Goal: Task Accomplishment & Management: Manage account settings

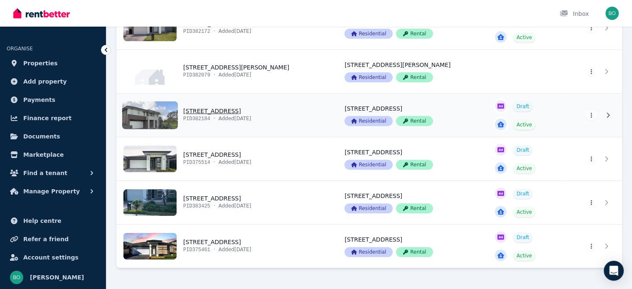
scroll to position [291, 0]
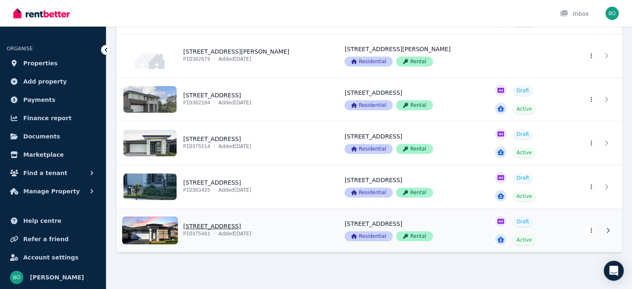
click at [215, 224] on link "View property details" at bounding box center [226, 230] width 218 height 43
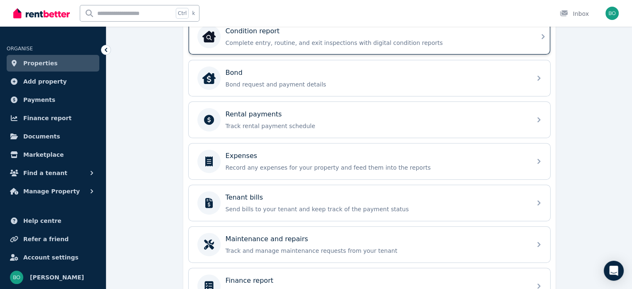
scroll to position [291, 0]
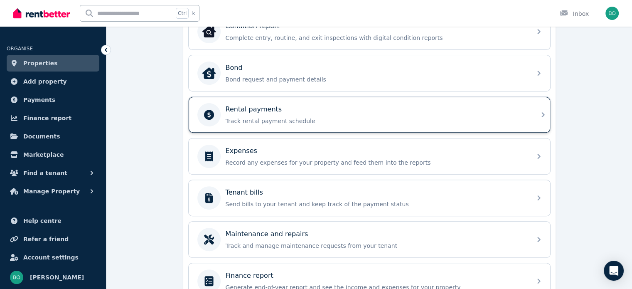
click at [258, 108] on p "Rental payments" at bounding box center [254, 109] width 56 height 10
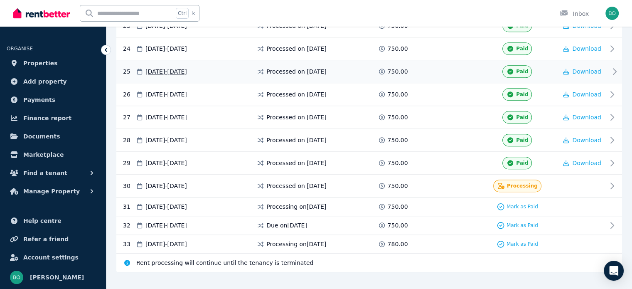
scroll to position [711, 0]
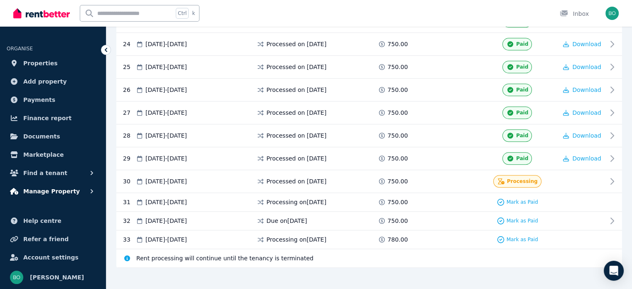
click at [64, 187] on span "Manage Property" at bounding box center [51, 191] width 56 height 10
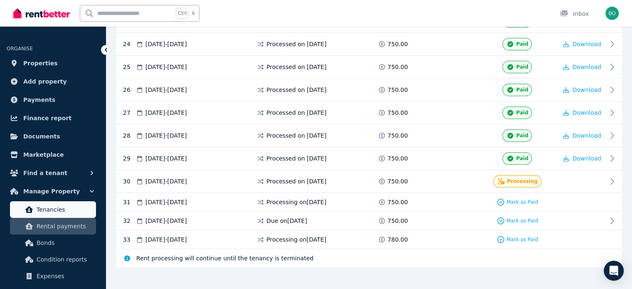
click at [63, 206] on span "Tenancies" at bounding box center [65, 209] width 56 height 10
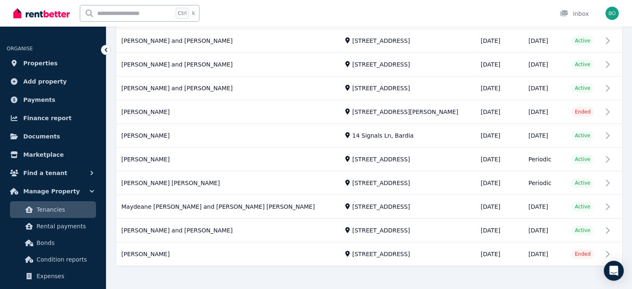
scroll to position [223, 0]
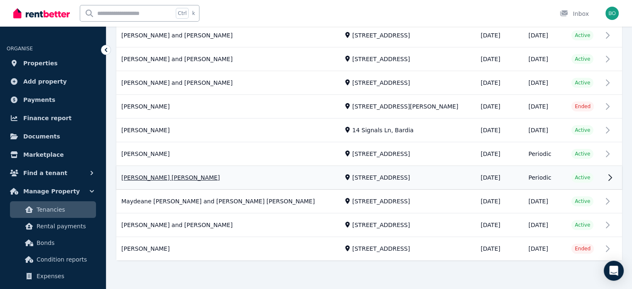
click at [144, 177] on link "View property details" at bounding box center [369, 177] width 506 height 23
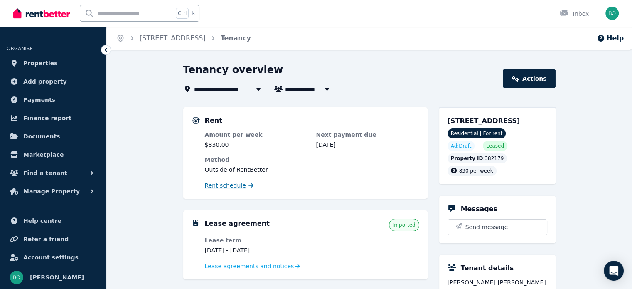
click at [222, 186] on span "Rent schedule" at bounding box center [225, 185] width 41 height 8
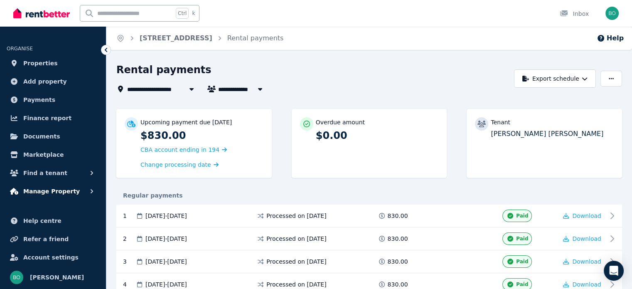
click at [32, 191] on span "Manage Property" at bounding box center [51, 191] width 56 height 10
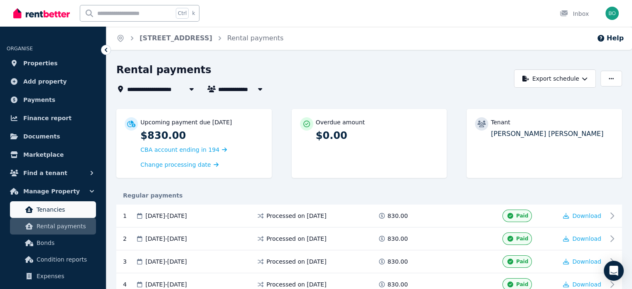
click at [40, 204] on span "Tenancies" at bounding box center [65, 209] width 56 height 10
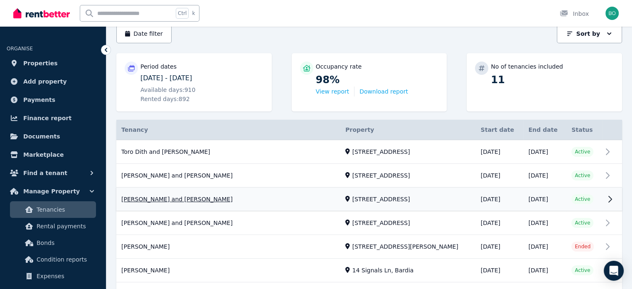
scroll to position [125, 0]
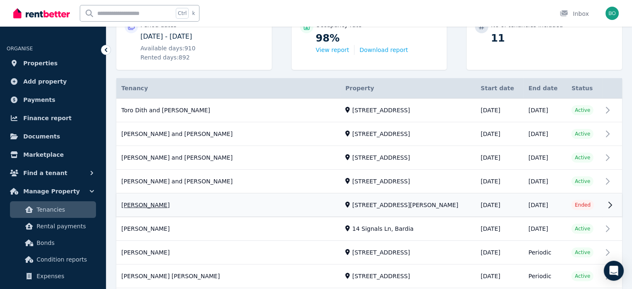
click at [157, 206] on link "View property details" at bounding box center [369, 205] width 506 height 23
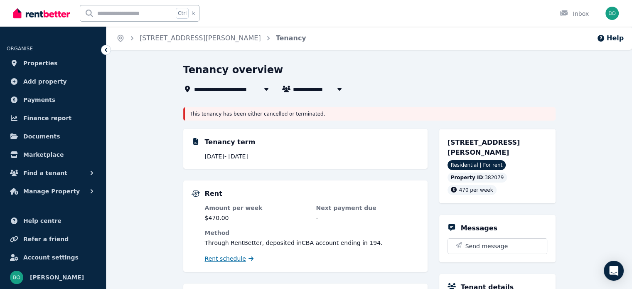
click at [237, 258] on span "Rent schedule" at bounding box center [225, 258] width 41 height 8
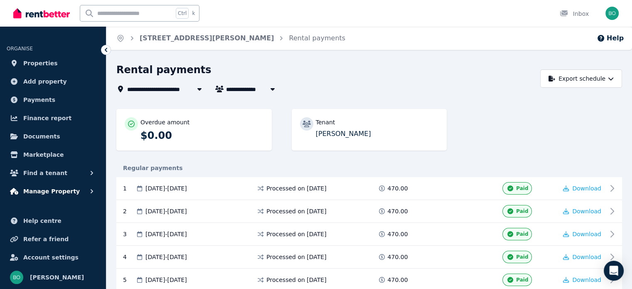
click at [54, 191] on span "Manage Property" at bounding box center [51, 191] width 56 height 10
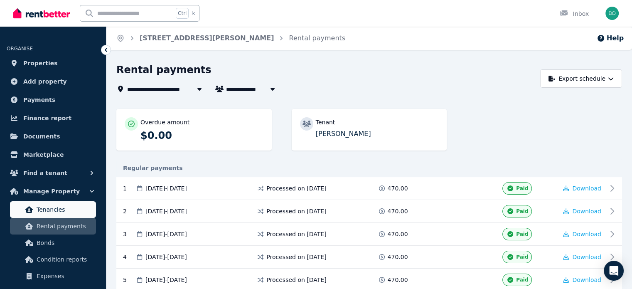
click at [57, 207] on span "Tenancies" at bounding box center [65, 209] width 56 height 10
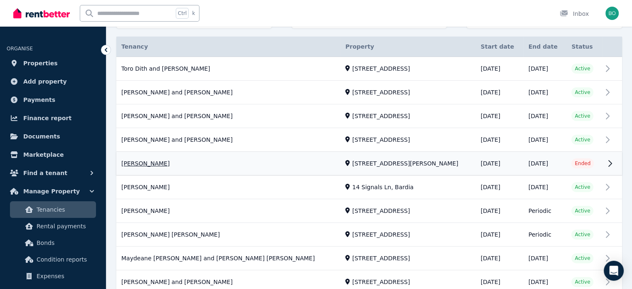
scroll to position [208, 0]
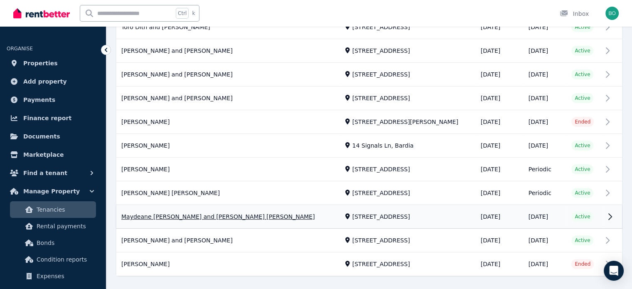
click at [249, 216] on link "View property details" at bounding box center [369, 216] width 506 height 23
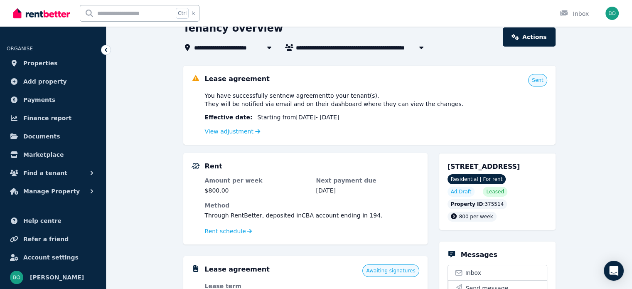
scroll to position [42, 0]
click at [237, 133] on link "View adjustment" at bounding box center [233, 131] width 56 height 7
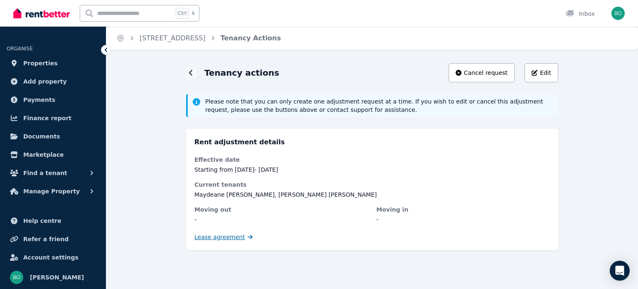
click at [226, 234] on span "Lease agreement" at bounding box center [219, 237] width 51 height 8
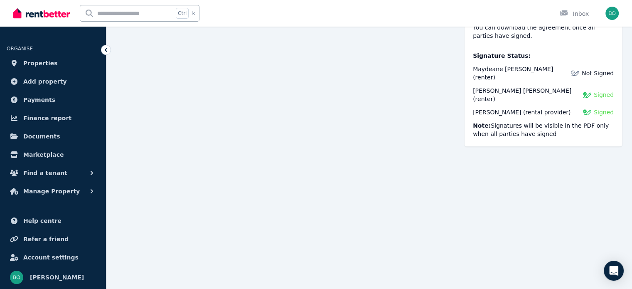
scroll to position [1015, 0]
click at [45, 192] on span "Manage Property" at bounding box center [51, 191] width 56 height 10
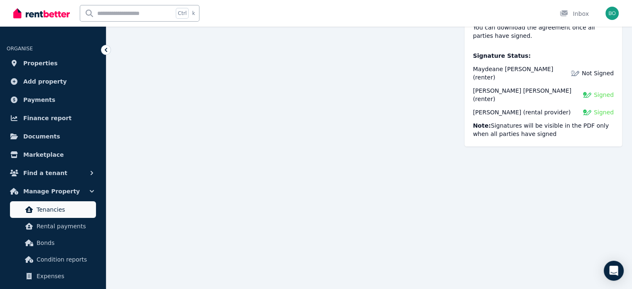
click at [55, 208] on span "Tenancies" at bounding box center [65, 209] width 56 height 10
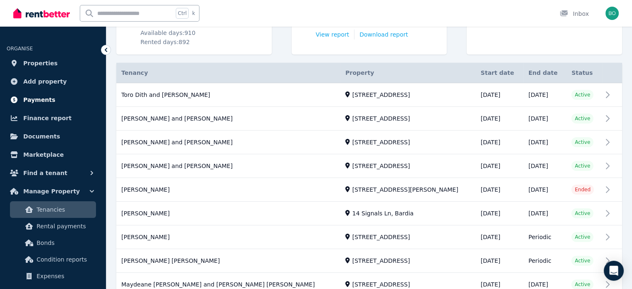
click at [48, 99] on span "Payments" at bounding box center [39, 100] width 32 height 10
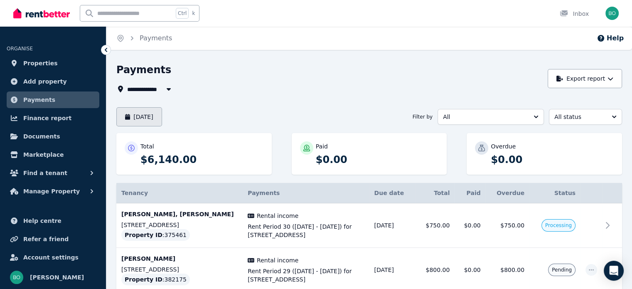
click at [150, 121] on button "[DATE]" at bounding box center [139, 116] width 46 height 19
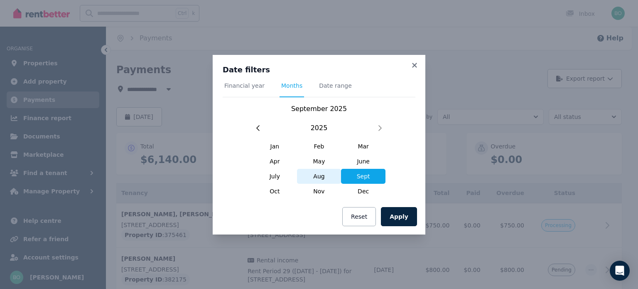
click at [321, 177] on span "Aug" at bounding box center [319, 176] width 44 height 15
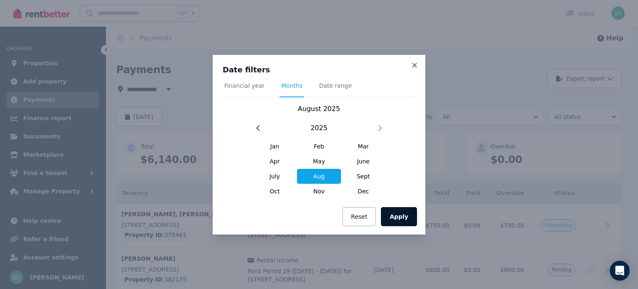
click at [399, 215] on button "Apply" at bounding box center [399, 216] width 36 height 19
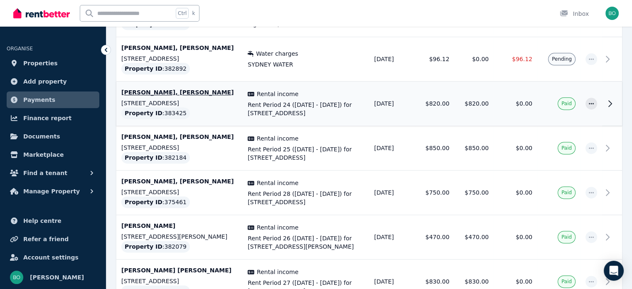
scroll to position [1038, 0]
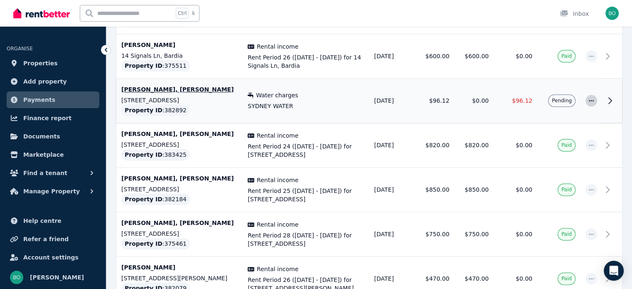
click at [591, 100] on icon "button" at bounding box center [591, 101] width 7 height 6
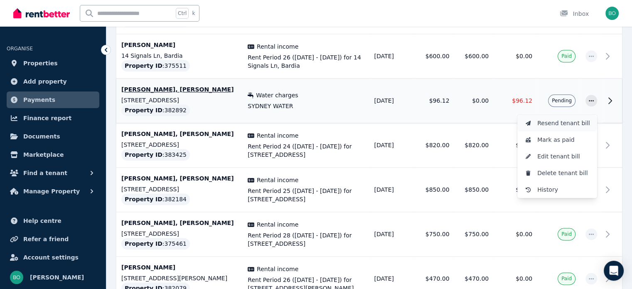
click at [575, 120] on span "Resend tenant bill" at bounding box center [563, 123] width 53 height 10
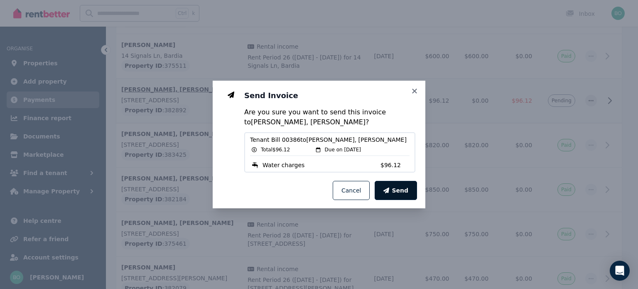
click at [400, 187] on span "Send" at bounding box center [400, 190] width 17 height 8
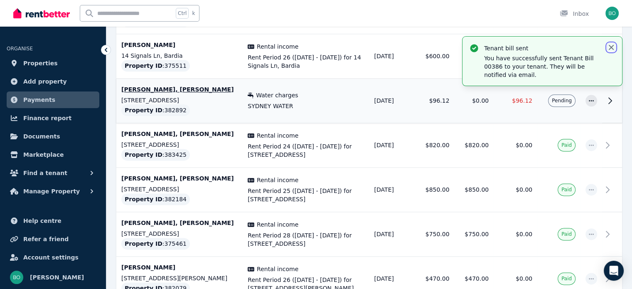
click at [610, 48] on icon "button" at bounding box center [611, 47] width 5 height 5
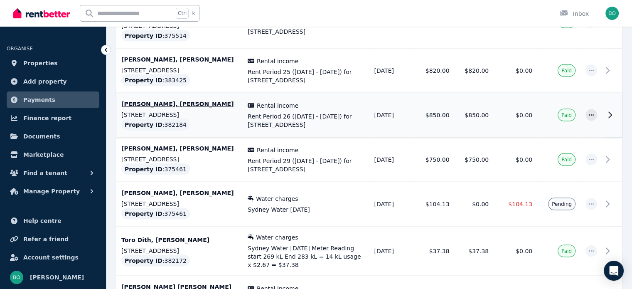
scroll to position [1578, 0]
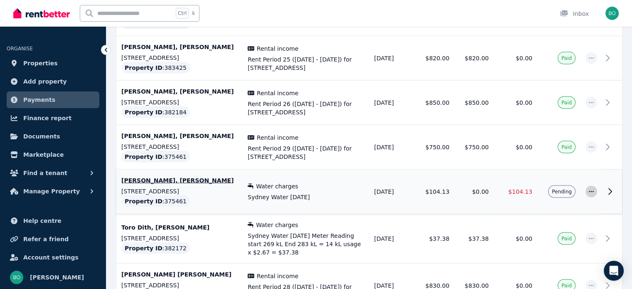
click at [591, 189] on icon "button" at bounding box center [591, 191] width 7 height 6
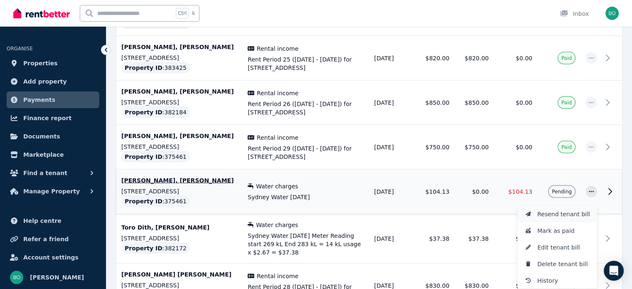
click at [553, 210] on span "Resend tenant bill" at bounding box center [563, 214] width 53 height 10
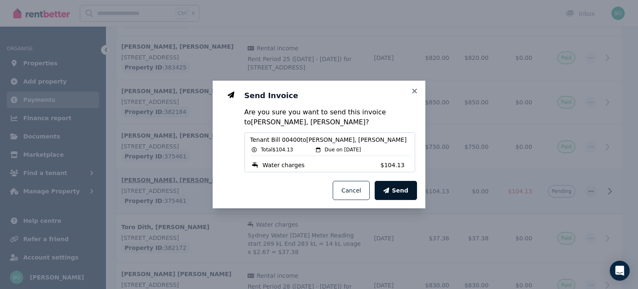
click at [389, 190] on icon "button" at bounding box center [386, 190] width 6 height 6
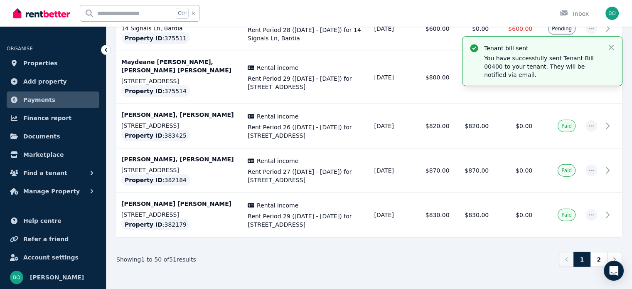
scroll to position [2246, 0]
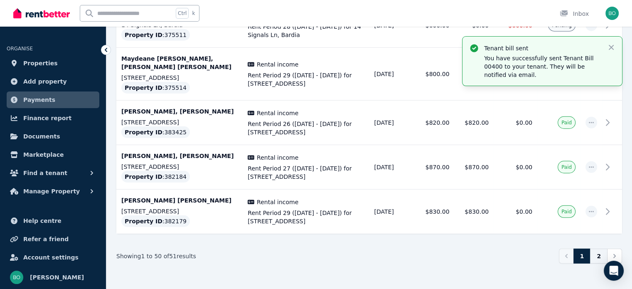
click at [597, 251] on link "2" at bounding box center [598, 255] width 17 height 15
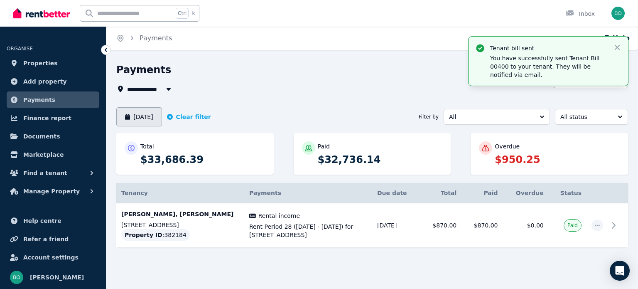
click at [162, 121] on button "[DATE]" at bounding box center [139, 116] width 46 height 19
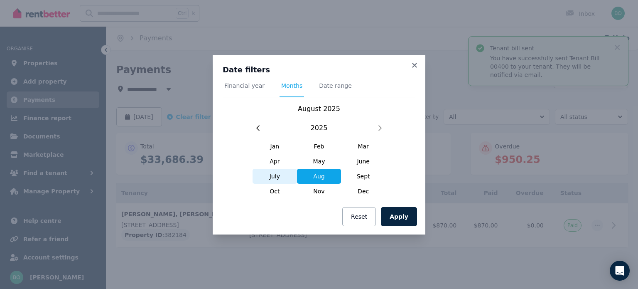
click at [276, 175] on span "July" at bounding box center [275, 176] width 44 height 15
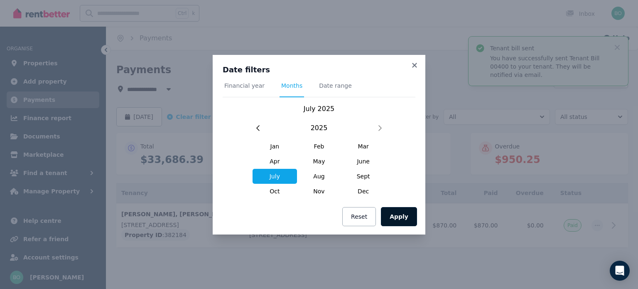
click at [403, 215] on button "Apply" at bounding box center [399, 216] width 36 height 19
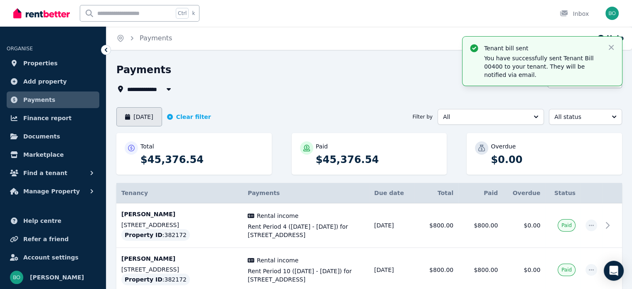
click at [151, 117] on button "[DATE]" at bounding box center [139, 116] width 46 height 19
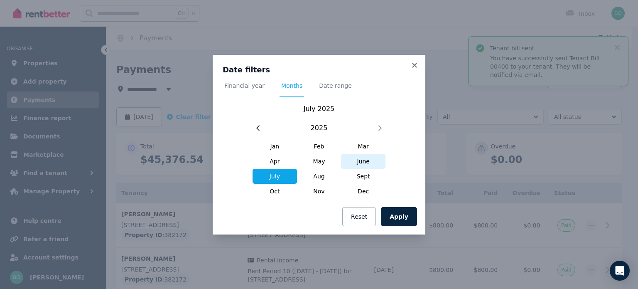
click at [370, 159] on span "June" at bounding box center [363, 161] width 44 height 15
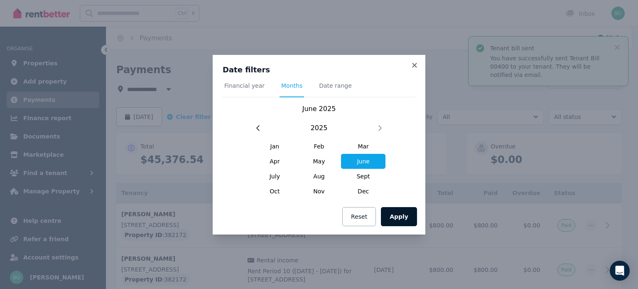
click at [395, 213] on button "Apply" at bounding box center [399, 216] width 36 height 19
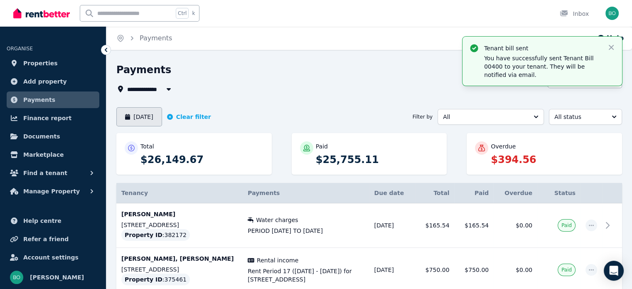
click at [159, 116] on button "[DATE]" at bounding box center [139, 116] width 46 height 19
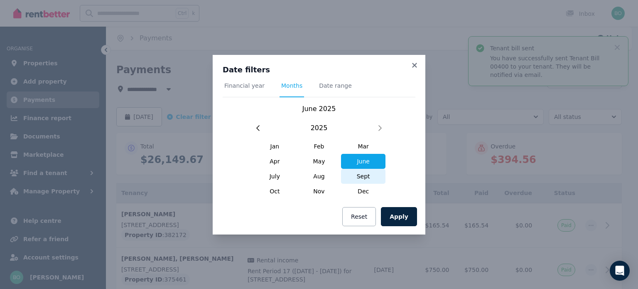
click at [359, 174] on span "Sept" at bounding box center [363, 176] width 44 height 15
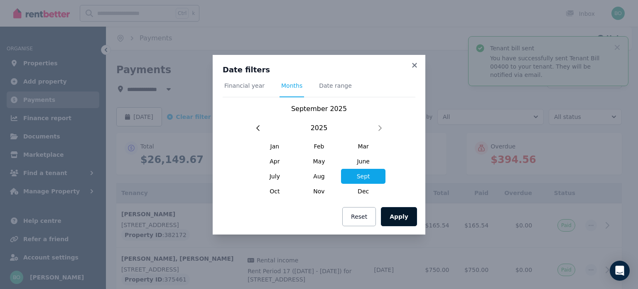
click at [405, 212] on button "Apply" at bounding box center [399, 216] width 36 height 19
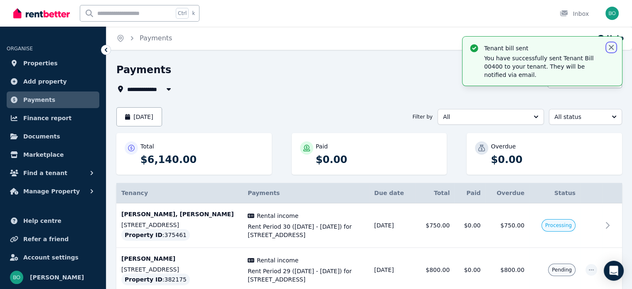
click at [610, 45] on icon "button" at bounding box center [611, 47] width 8 height 8
